Goal: Task Accomplishment & Management: Complete application form

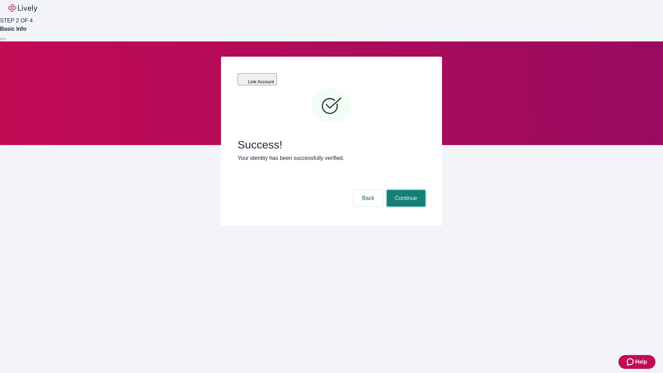
click at [405, 190] on button "Continue" at bounding box center [406, 198] width 39 height 17
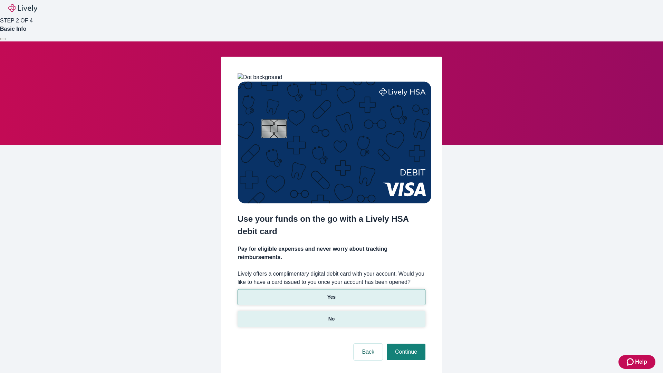
click at [331, 315] on p "No" at bounding box center [331, 318] width 7 height 7
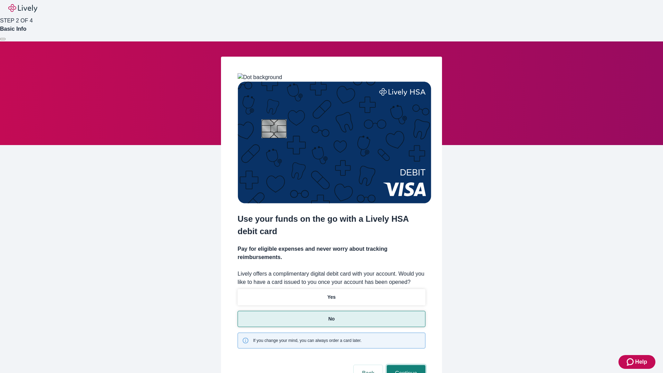
click at [405, 365] on button "Continue" at bounding box center [406, 373] width 39 height 17
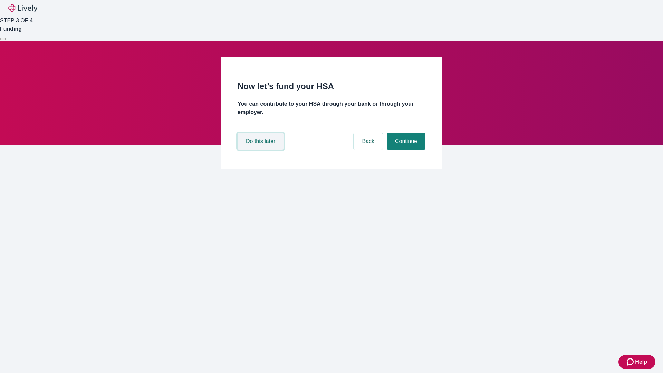
click at [261, 150] on button "Do this later" at bounding box center [261, 141] width 46 height 17
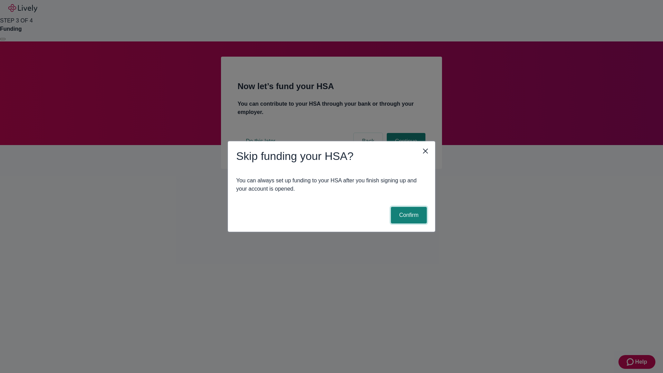
click at [408, 215] on button "Confirm" at bounding box center [409, 215] width 36 height 17
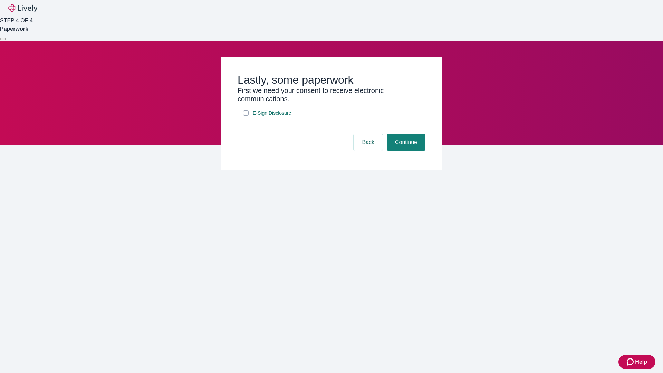
click at [246, 116] on input "E-Sign Disclosure" at bounding box center [246, 113] width 6 height 6
checkbox input "true"
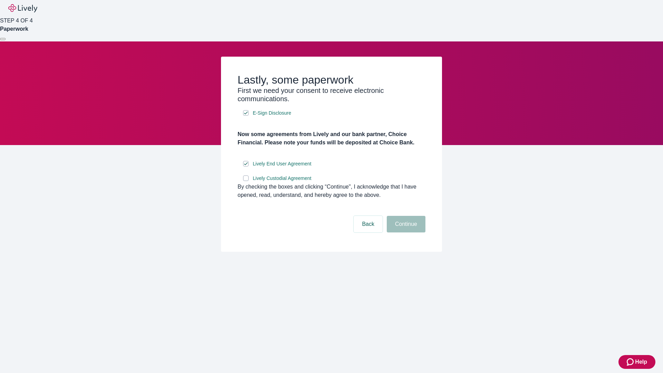
click at [246, 181] on input "Lively Custodial Agreement" at bounding box center [246, 178] width 6 height 6
checkbox input "true"
click at [405, 232] on button "Continue" at bounding box center [406, 224] width 39 height 17
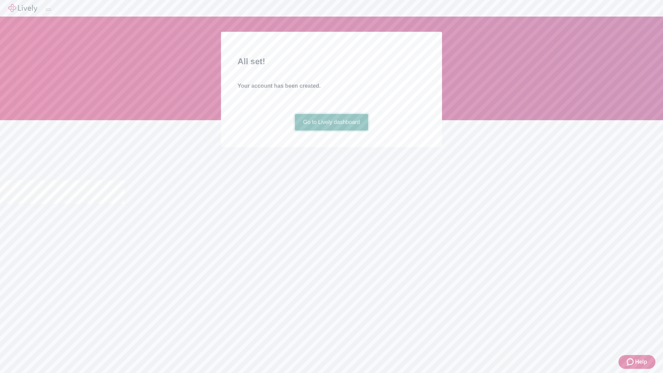
click at [331, 131] on link "Go to Lively dashboard" at bounding box center [332, 122] width 74 height 17
